Goal: Check status: Check status

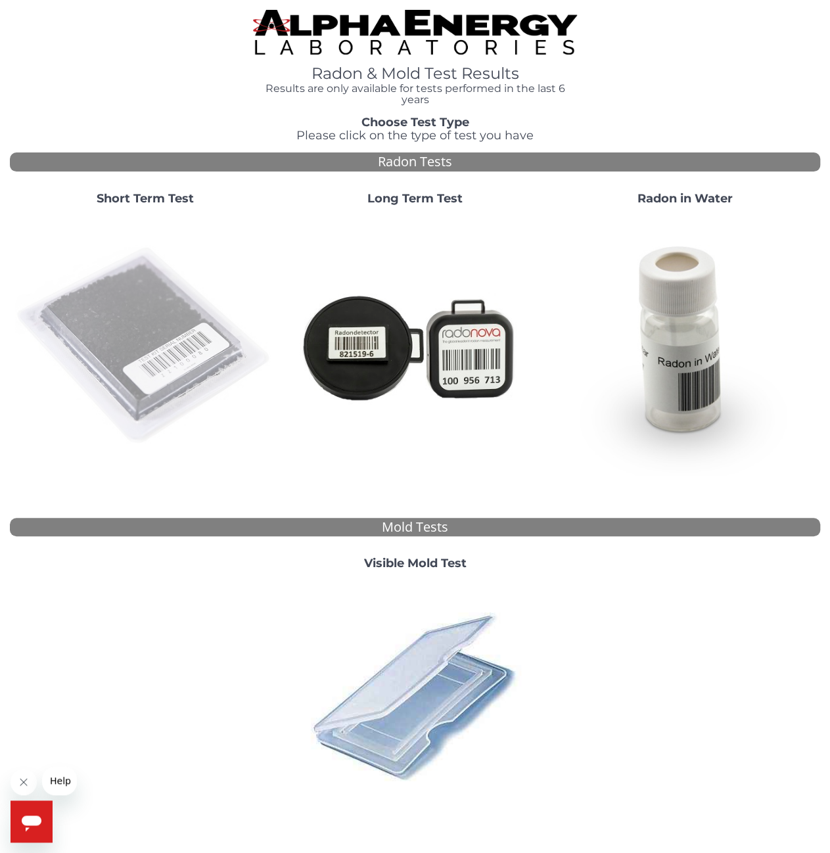
click at [164, 326] on img at bounding box center [144, 345] width 259 height 259
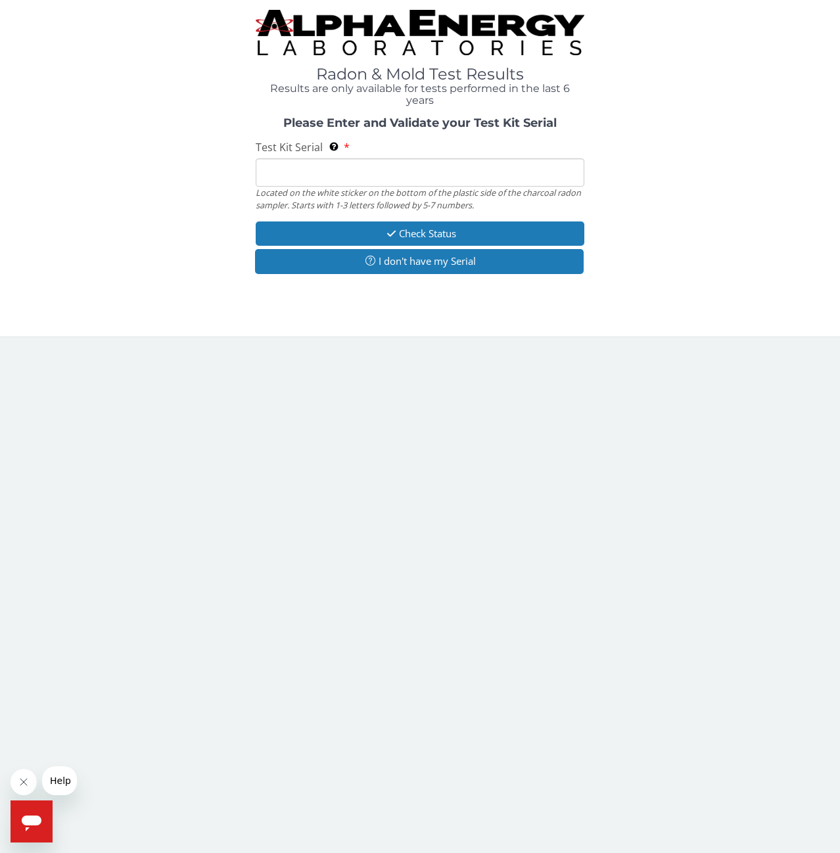
click at [301, 174] on input "Test Kit Serial Located on the white sticker on the bottom of the plastic side …" at bounding box center [420, 172] width 328 height 28
paste input "AA775370"
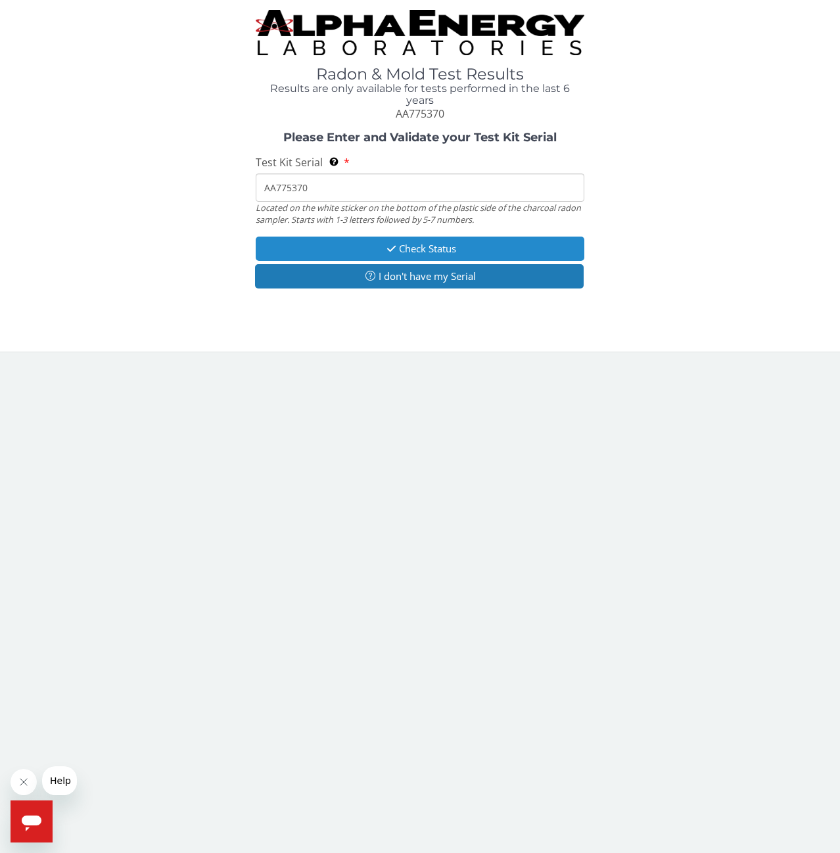
type input "AA775370"
click at [422, 244] on button "Check Status" at bounding box center [420, 249] width 328 height 24
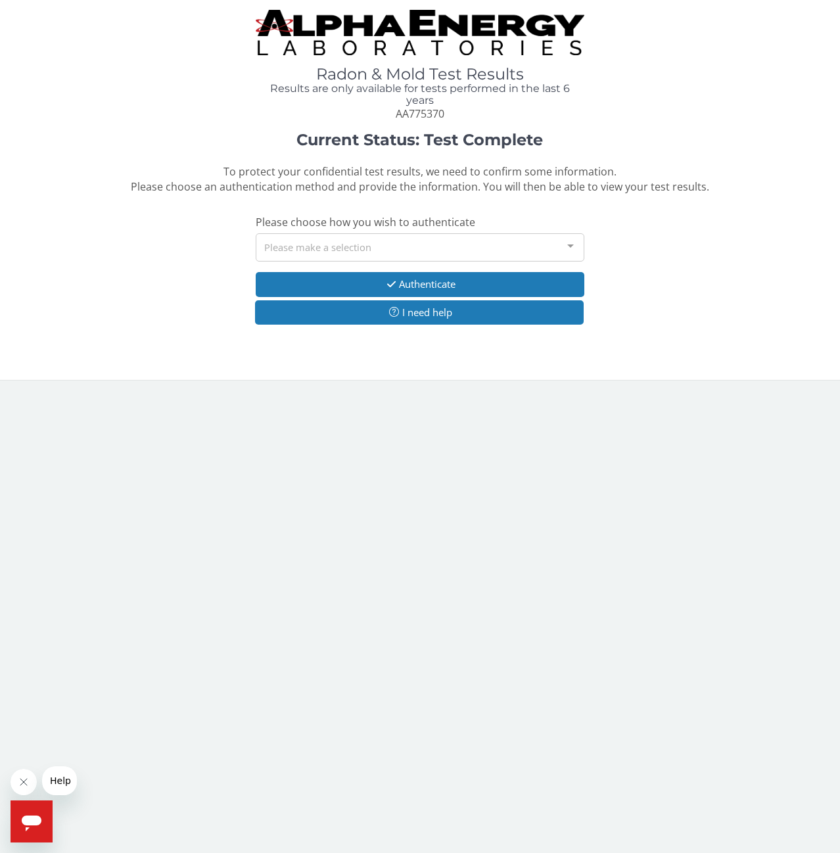
click at [698, 215] on div "Current Status: Test Complete To protect your confidential test results, we nee…" at bounding box center [420, 234] width 820 height 207
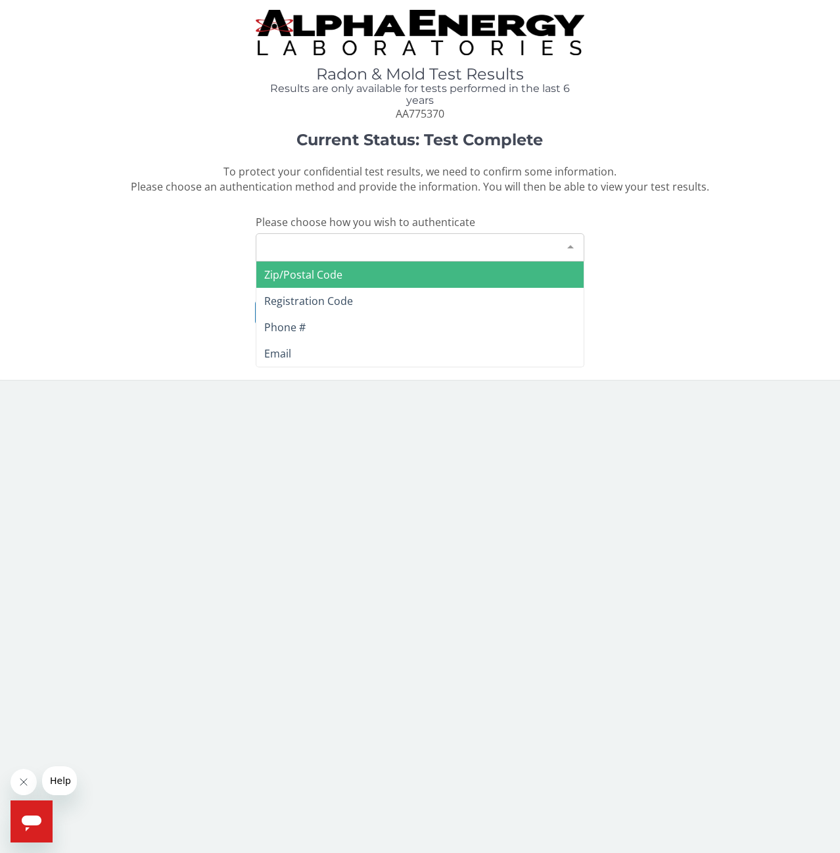
click at [511, 252] on div "Please make a selection" at bounding box center [420, 247] width 328 height 28
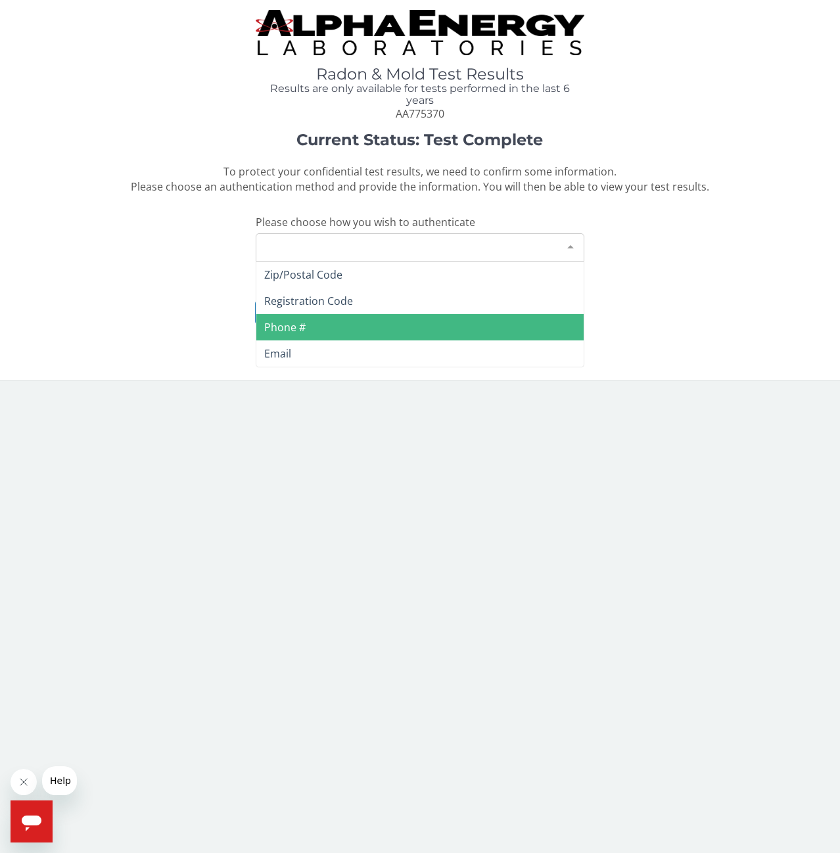
click at [453, 323] on span "Phone #" at bounding box center [419, 327] width 327 height 26
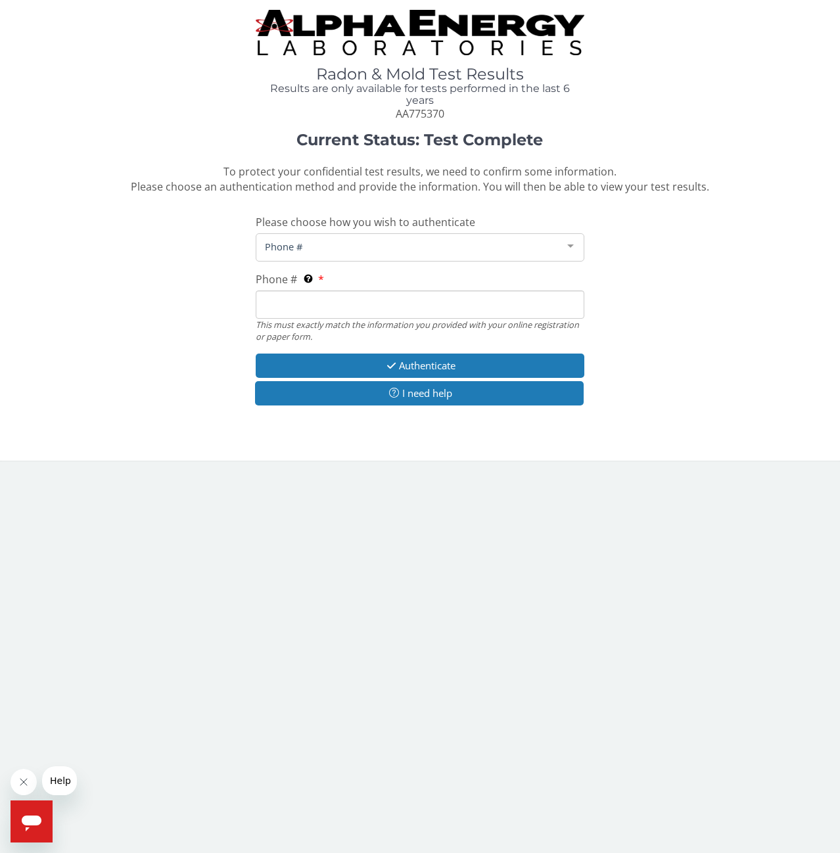
click at [347, 303] on input "Phone # This must exactly match the information you provided with your online r…" at bounding box center [420, 304] width 328 height 28
type input "832"
click at [554, 250] on span "Phone #" at bounding box center [408, 246] width 295 height 14
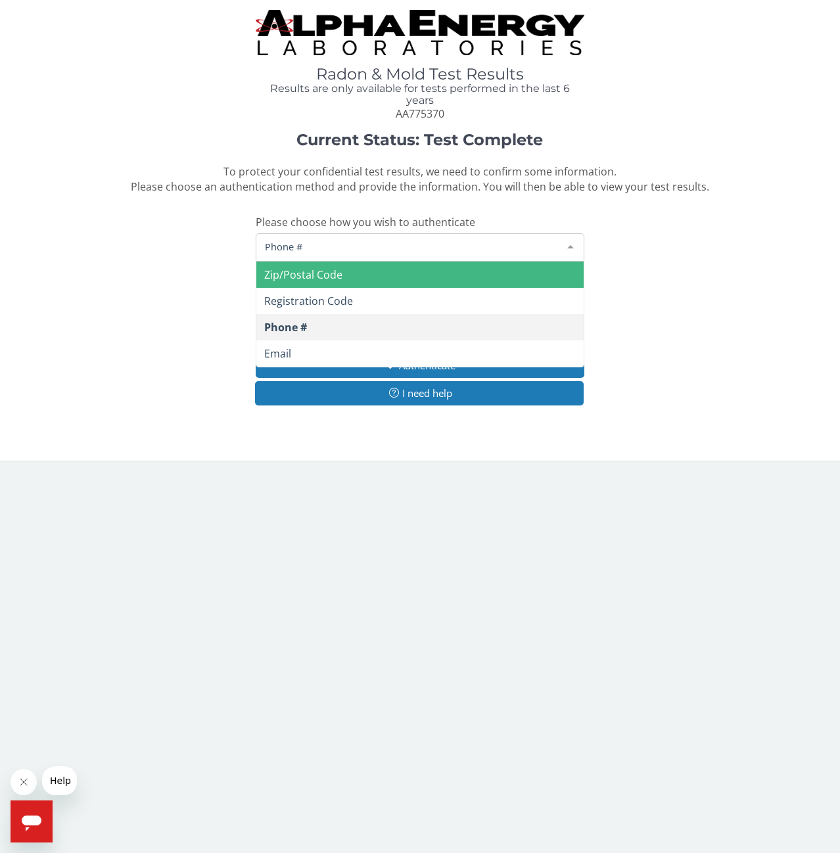
click at [336, 281] on span "Zip/Postal Code" at bounding box center [303, 274] width 78 height 14
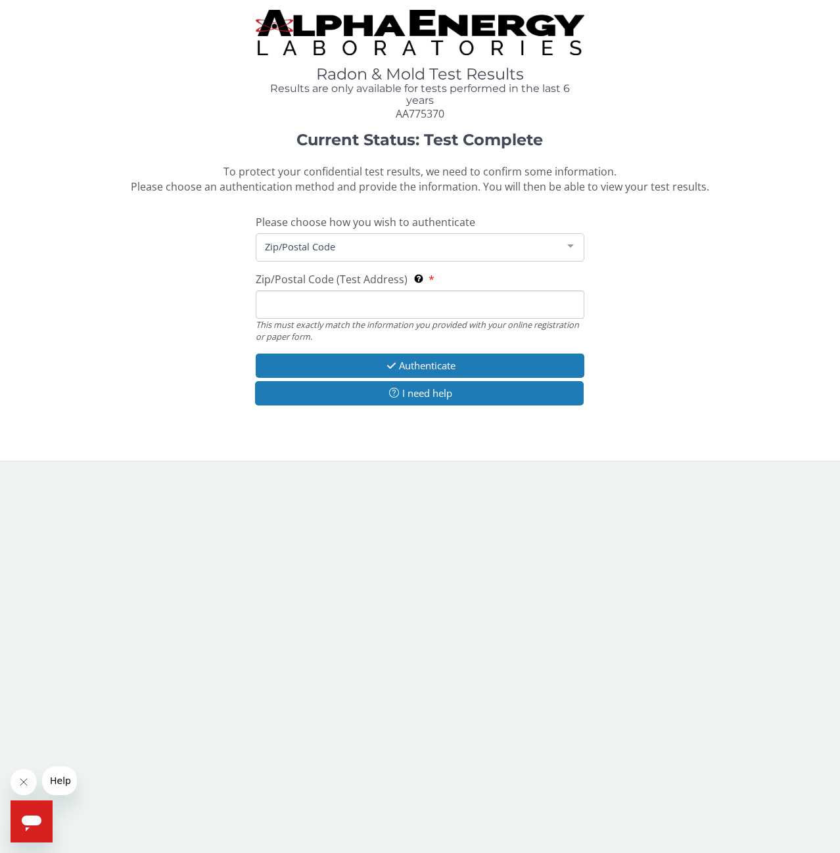
click at [317, 299] on input "Zip/Postal Code (Test Address) This must exactly match the information you prov…" at bounding box center [420, 304] width 328 height 28
type input "01940"
click at [376, 362] on button "Authenticate" at bounding box center [420, 365] width 328 height 24
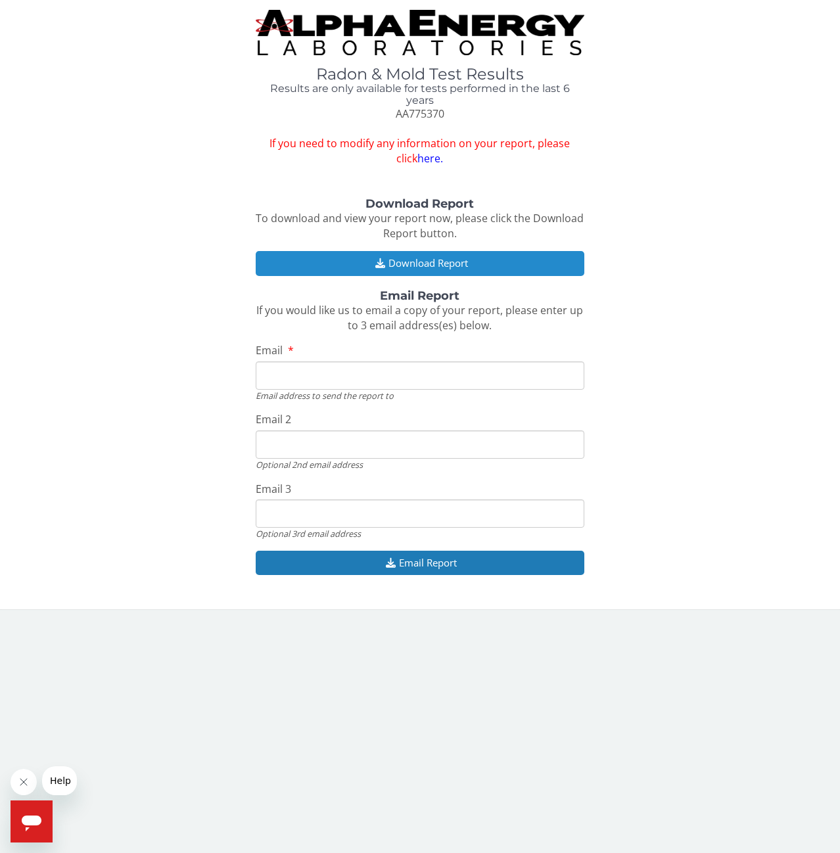
click at [418, 254] on button "Download Report" at bounding box center [420, 263] width 328 height 24
